Goal: Complete application form

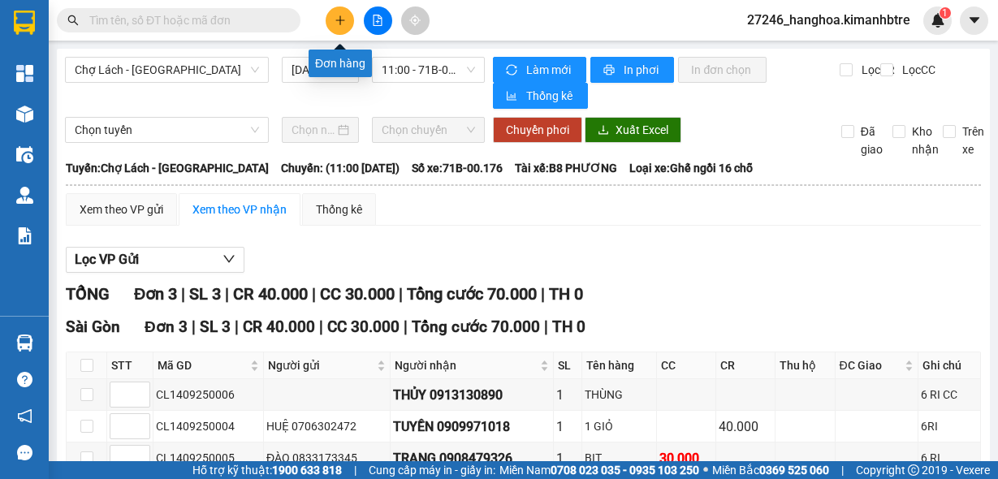
click at [338, 18] on icon "plus" at bounding box center [339, 20] width 11 height 11
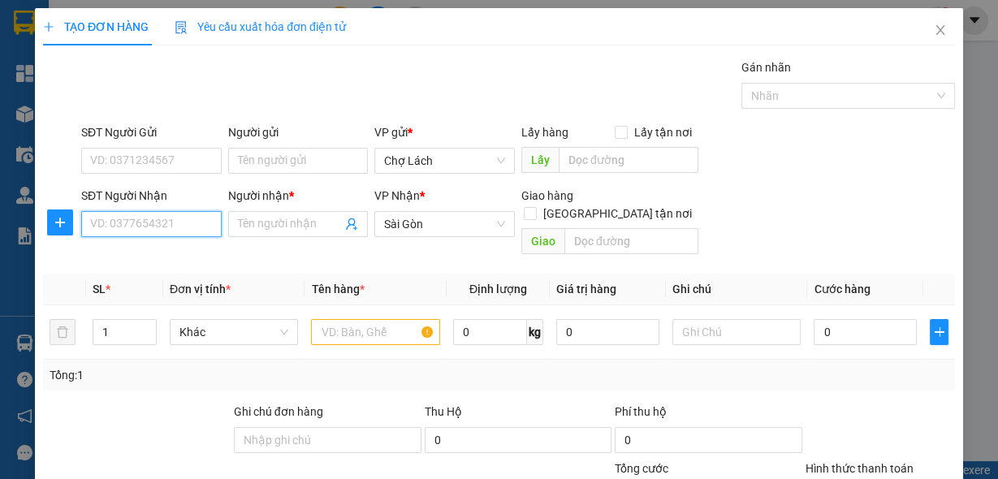
click at [138, 231] on input "SĐT Người Nhận" at bounding box center [151, 224] width 140 height 26
click at [139, 231] on input "848" at bounding box center [151, 224] width 140 height 26
click at [169, 255] on div "0906884848 - QUYỀN" at bounding box center [149, 256] width 119 height 18
type input "0906884848"
type input "QUYỀN"
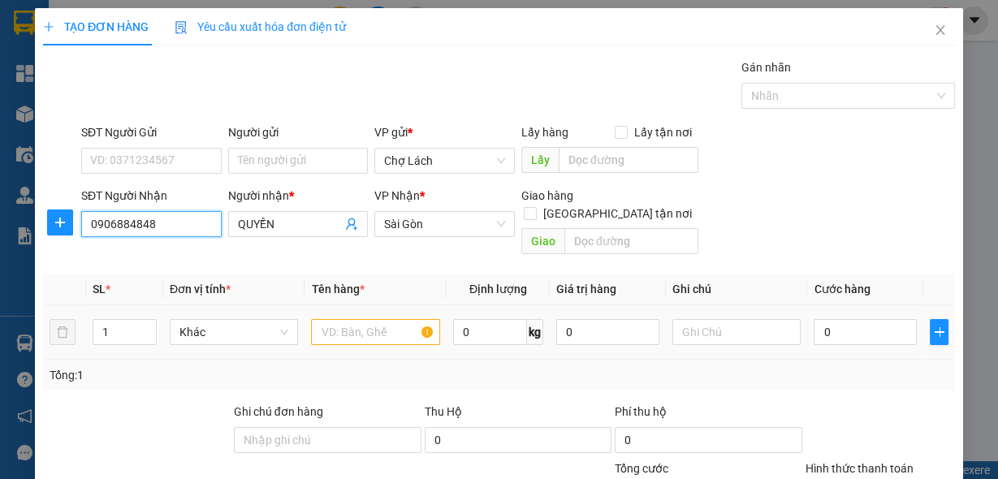
type input "0906884848"
click at [351, 324] on div at bounding box center [375, 332] width 129 height 32
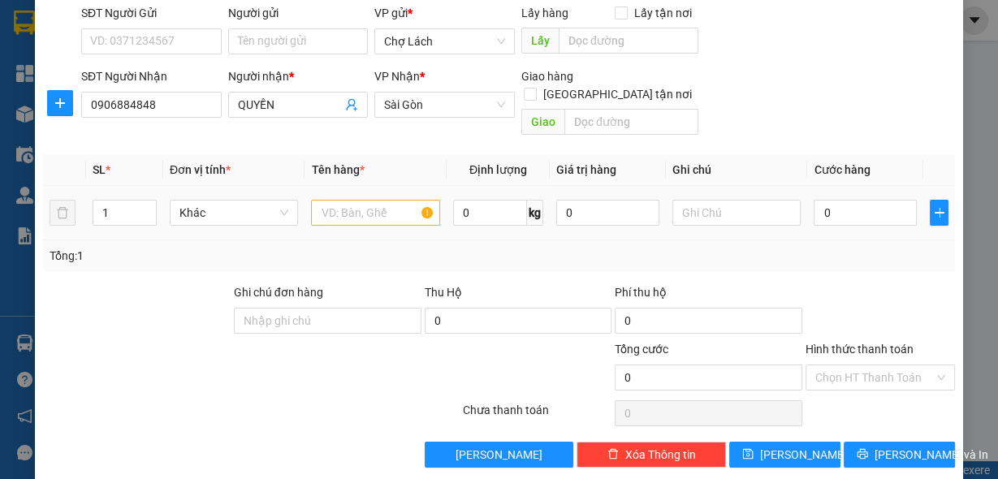
click at [367, 200] on input "text" at bounding box center [375, 213] width 129 height 26
click at [363, 200] on input "text" at bounding box center [375, 213] width 129 height 26
type input "THÙNG TẮC"
click at [858, 200] on input "0" at bounding box center [864, 213] width 103 height 26
type input "6"
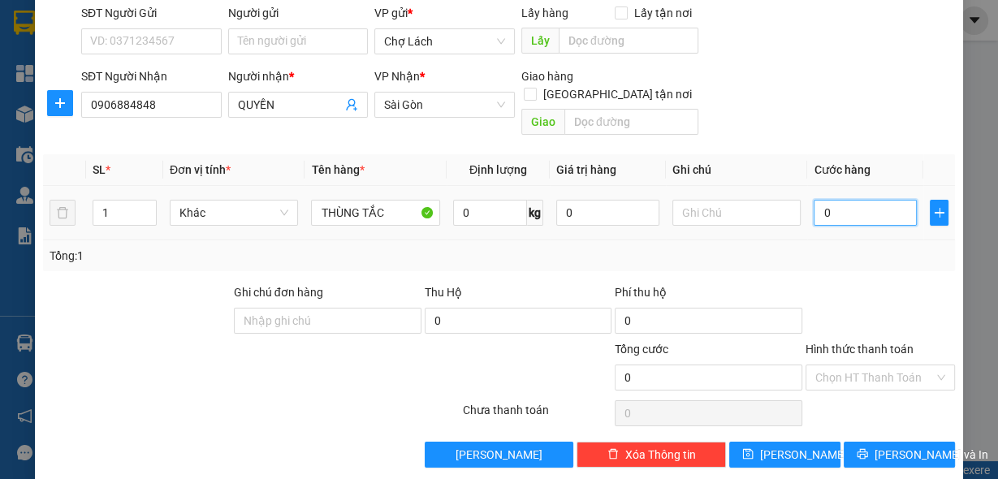
type input "6"
type input "60"
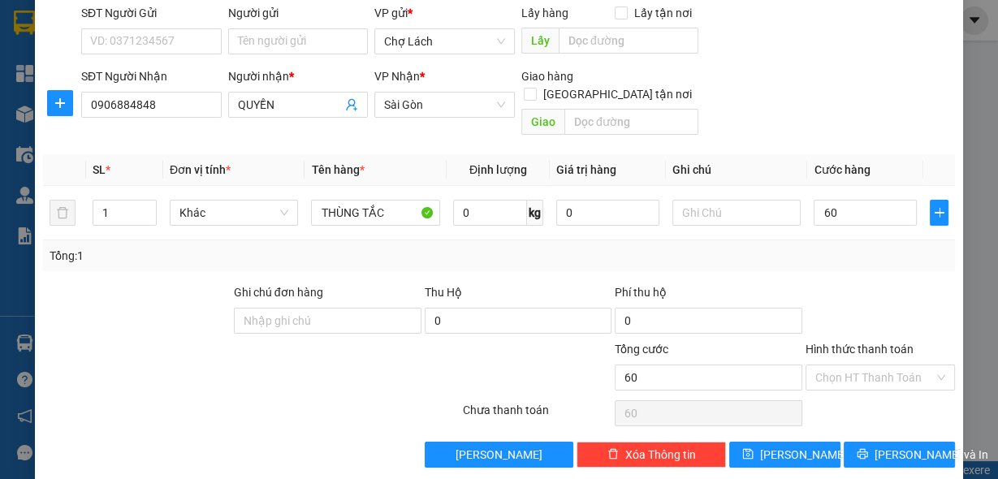
type input "60.000"
click at [887, 365] on input "Hình thức thanh toán" at bounding box center [874, 377] width 119 height 24
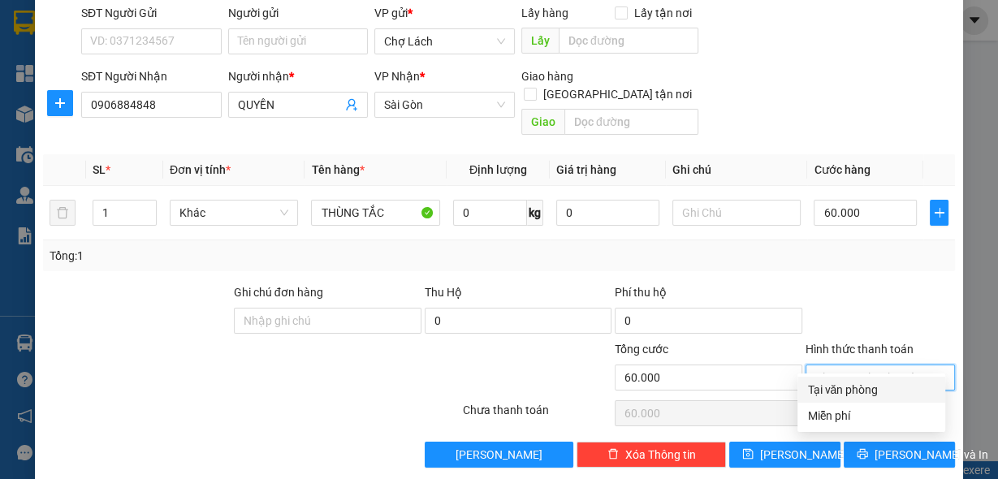
click at [843, 385] on div "Tại văn phòng" at bounding box center [871, 390] width 128 height 18
type input "0"
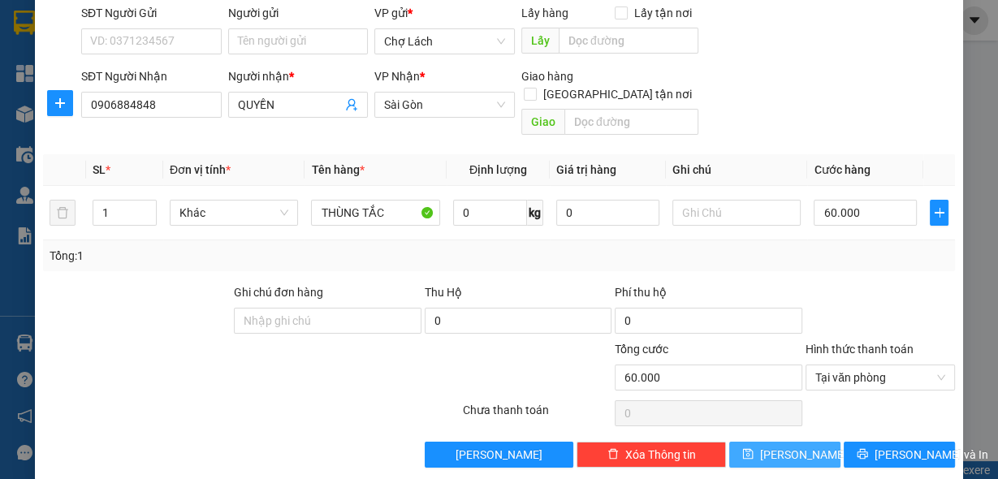
click at [803, 442] on button "[PERSON_NAME]" at bounding box center [784, 455] width 111 height 26
type input "0"
